Goal: Information Seeking & Learning: Check status

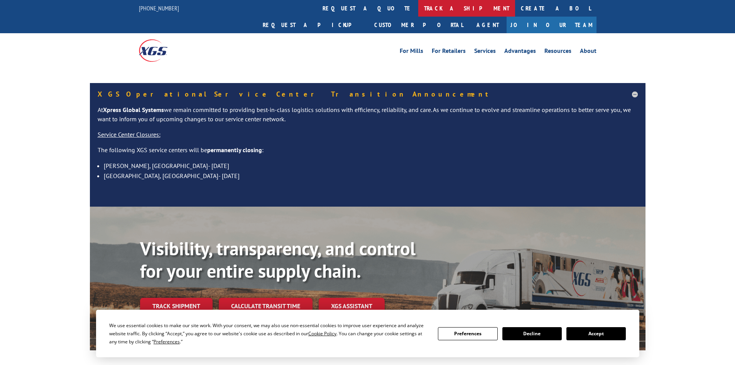
click at [418, 7] on link "track a shipment" at bounding box center [466, 8] width 97 height 17
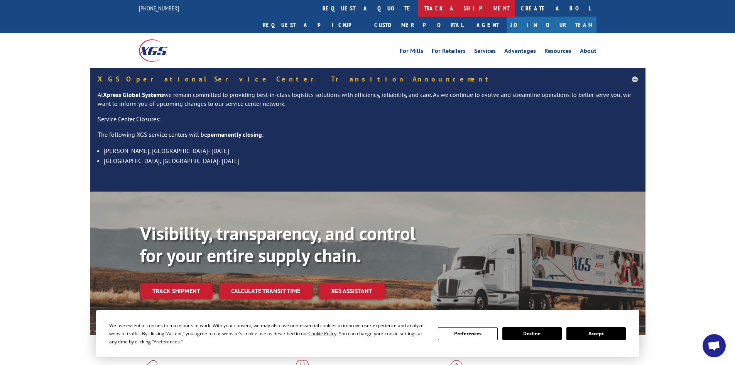
click at [418, 11] on link "track a shipment" at bounding box center [466, 8] width 97 height 17
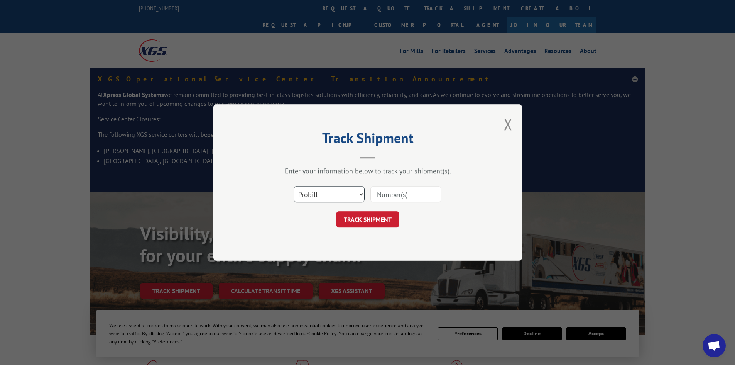
click at [313, 196] on select "Select category... Probill BOL PO" at bounding box center [329, 194] width 71 height 16
select select "bol"
click at [294, 186] on select "Select category... Probill BOL PO" at bounding box center [329, 194] width 71 height 16
click at [376, 194] on input at bounding box center [406, 194] width 71 height 16
paste input "5092457"
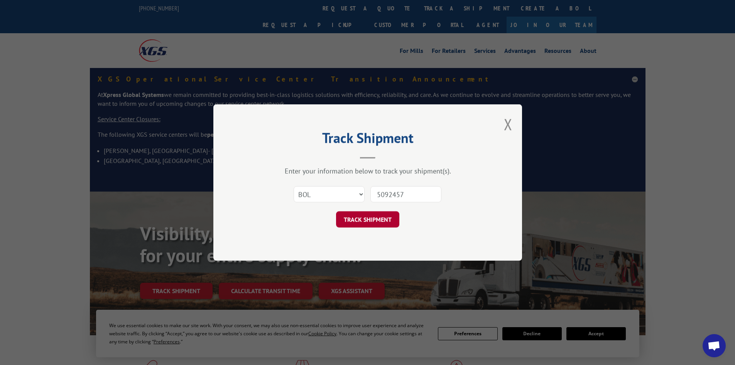
type input "5092457"
click at [372, 218] on button "TRACK SHIPMENT" at bounding box center [367, 219] width 63 height 16
